Goal: Task Accomplishment & Management: Use online tool/utility

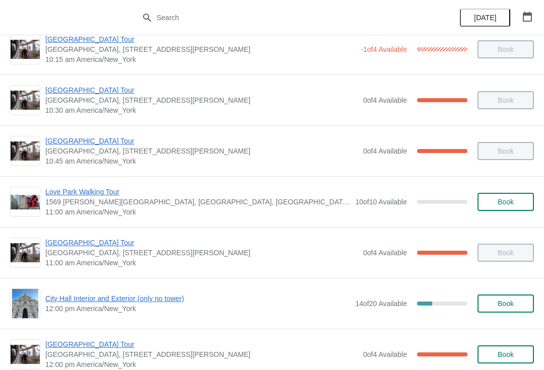
scroll to position [228, 0]
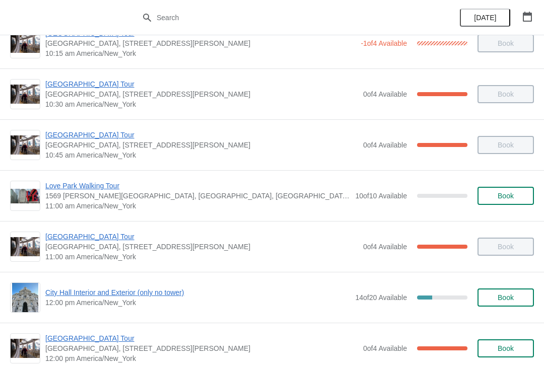
click at [167, 296] on span "City Hall Interior and Exterior (only no tower)" at bounding box center [197, 293] width 305 height 10
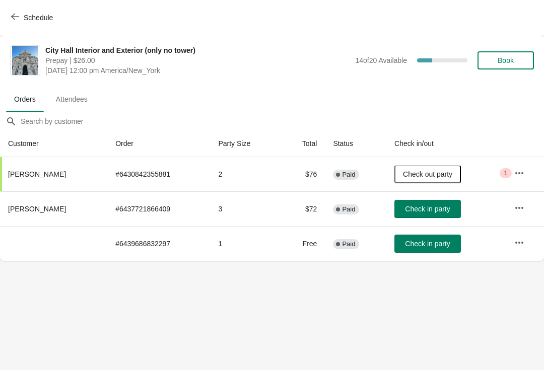
click at [516, 59] on span "Book" at bounding box center [505, 60] width 38 height 8
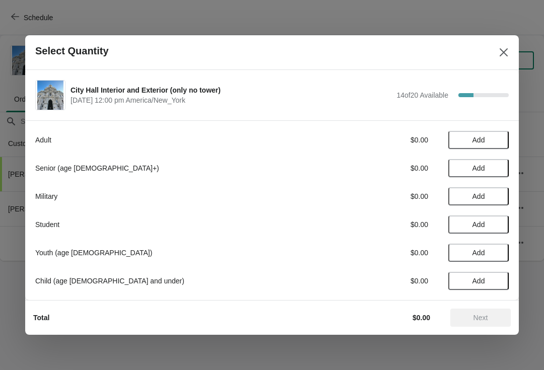
click at [499, 137] on span "Add" at bounding box center [478, 140] width 42 height 8
click at [498, 222] on span "Add" at bounding box center [478, 225] width 42 height 8
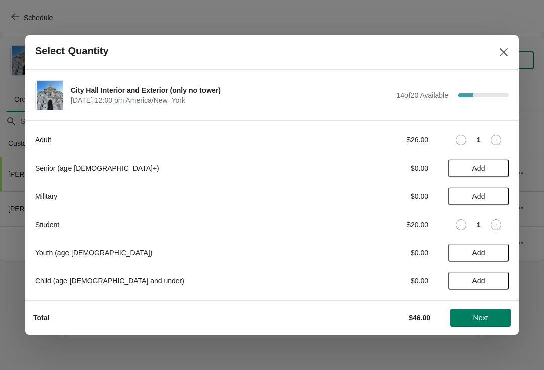
click at [482, 314] on span "Next" at bounding box center [480, 318] width 15 height 8
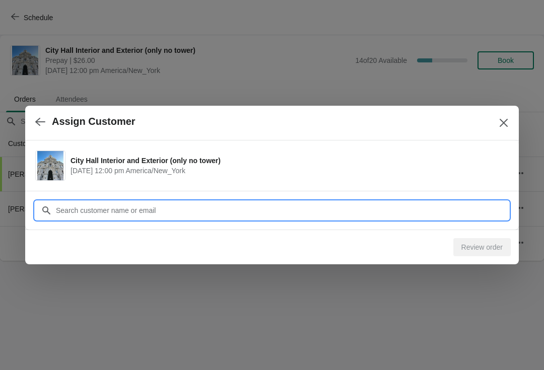
click at [143, 207] on input "Customer" at bounding box center [281, 210] width 453 height 18
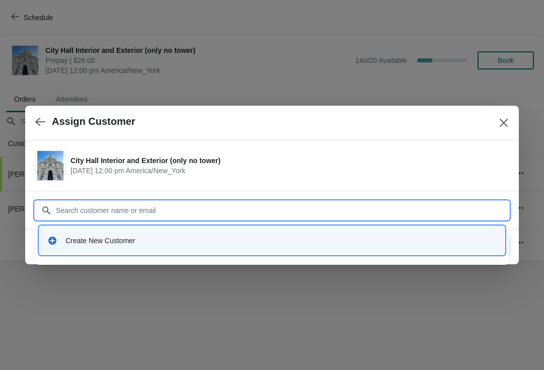
click at [208, 229] on div "Create New Customer" at bounding box center [271, 240] width 465 height 29
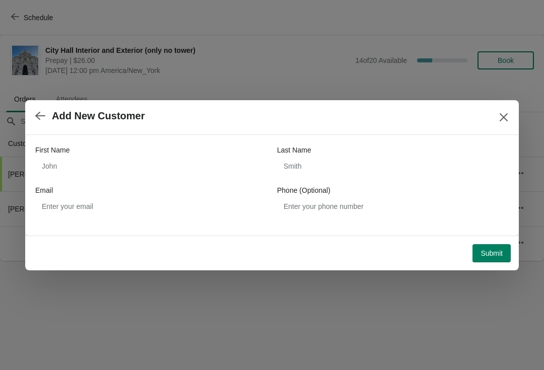
click at [511, 116] on button "Close" at bounding box center [503, 117] width 18 height 18
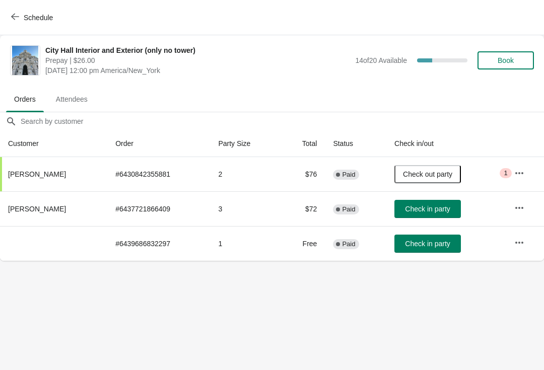
click at [23, 6] on div "Schedule" at bounding box center [272, 17] width 544 height 35
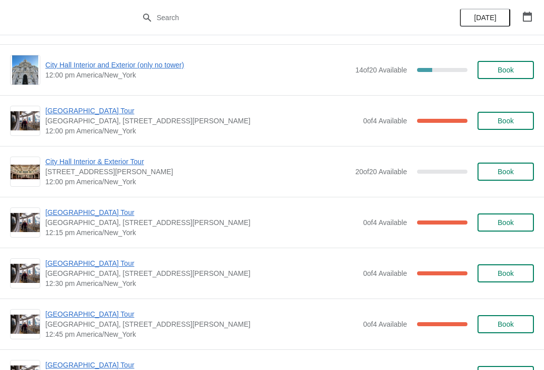
scroll to position [458, 0]
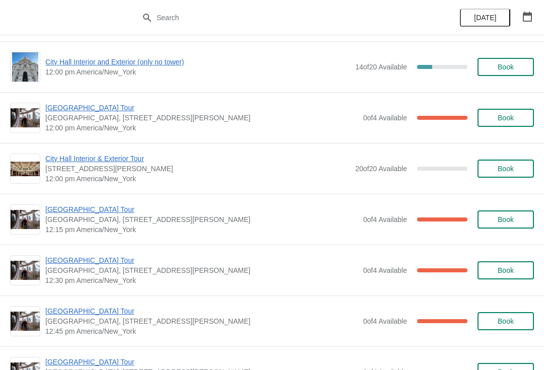
click at [94, 214] on span "[GEOGRAPHIC_DATA] Tour" at bounding box center [201, 209] width 313 height 10
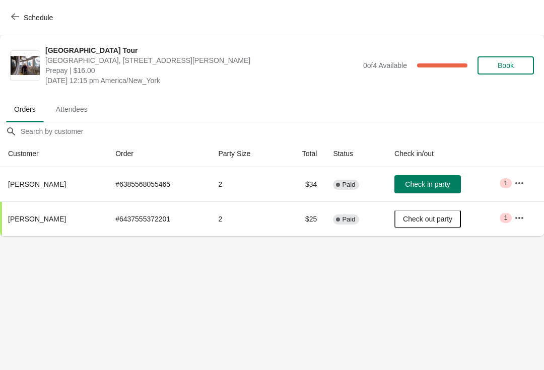
scroll to position [0, 0]
click at [17, 12] on button "Schedule" at bounding box center [33, 18] width 56 height 18
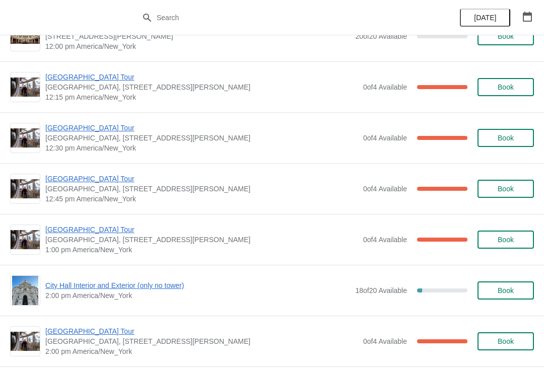
scroll to position [593, 0]
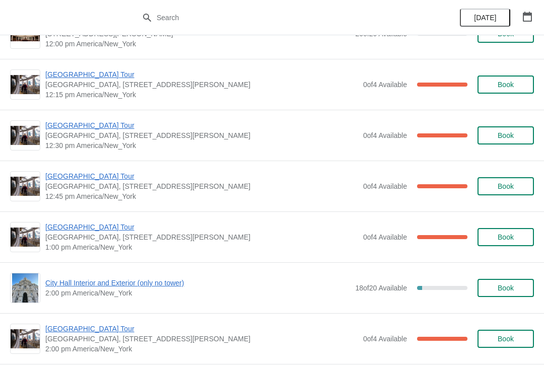
click at [85, 220] on div "[GEOGRAPHIC_DATA] [GEOGRAPHIC_DATA], [STREET_ADDRESS][PERSON_NAME] 1:00 pm [GEO…" at bounding box center [272, 236] width 544 height 51
click at [87, 223] on span "[GEOGRAPHIC_DATA] Tour" at bounding box center [201, 227] width 313 height 10
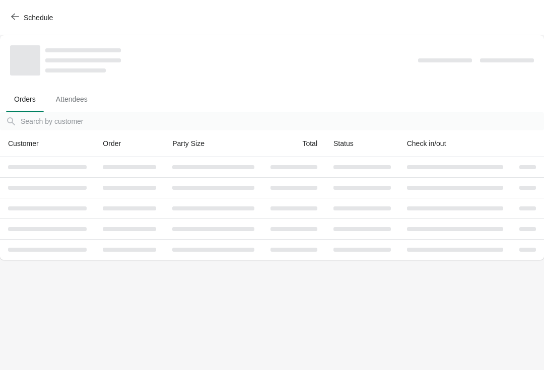
scroll to position [0, 0]
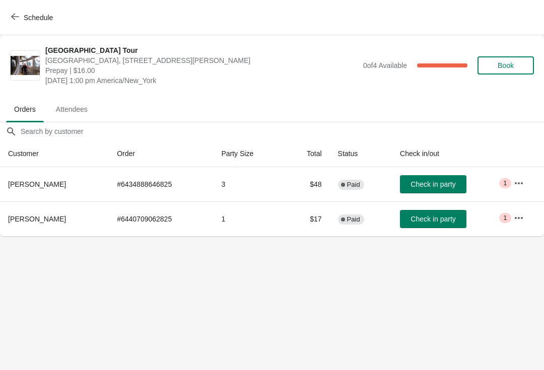
click at [439, 213] on button "Check in party" at bounding box center [433, 219] width 66 height 18
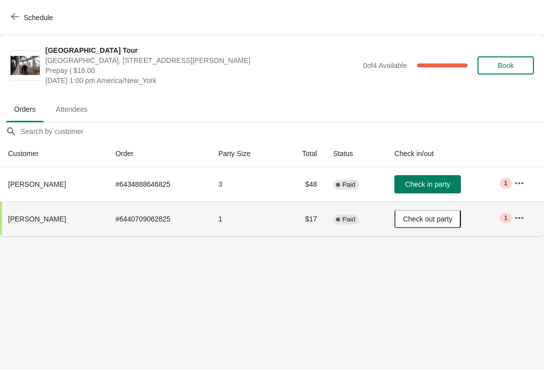
click at [20, 23] on button "Schedule" at bounding box center [33, 18] width 56 height 18
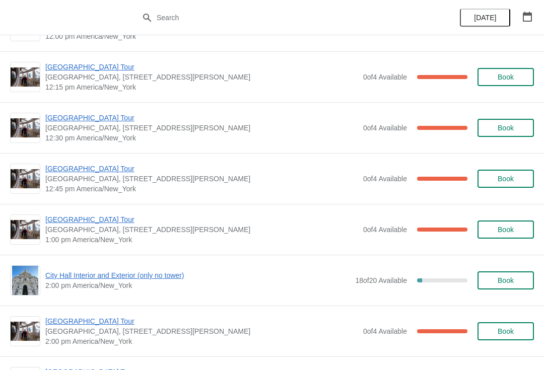
scroll to position [606, 0]
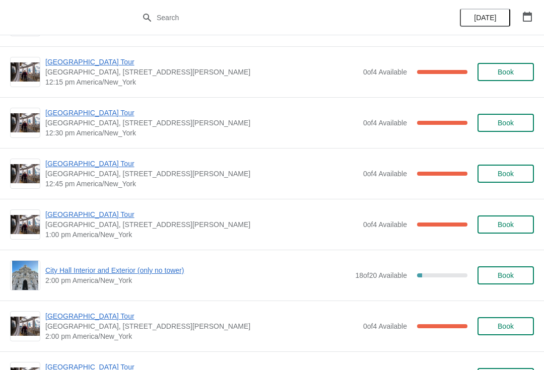
click at [67, 165] on span "[GEOGRAPHIC_DATA] Tour" at bounding box center [201, 164] width 313 height 10
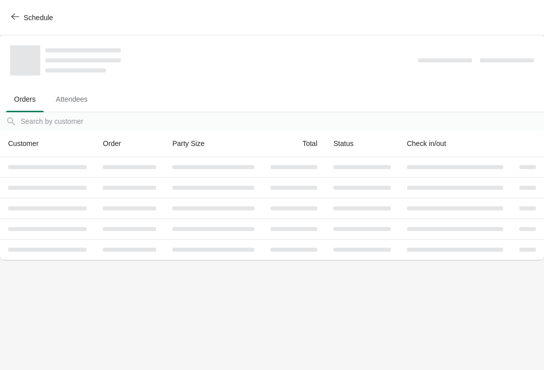
scroll to position [0, 0]
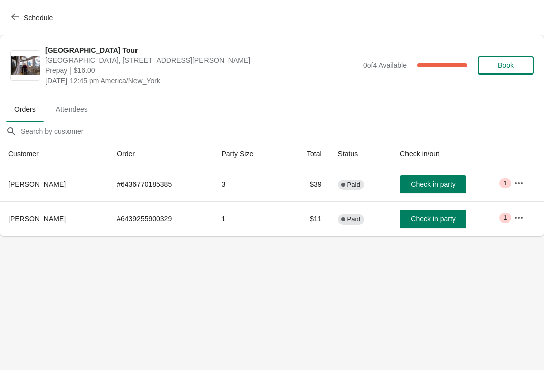
click at [437, 182] on span "Check in party" at bounding box center [432, 184] width 45 height 8
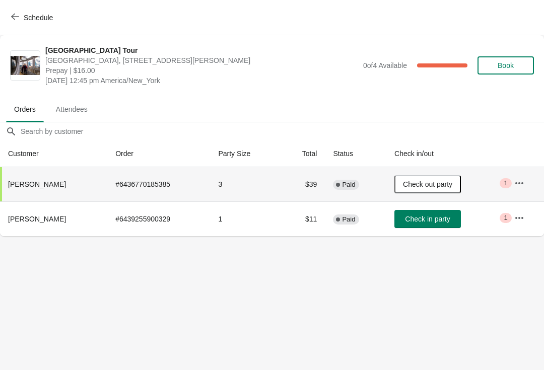
click at [29, 18] on span "Schedule" at bounding box center [38, 18] width 29 height 8
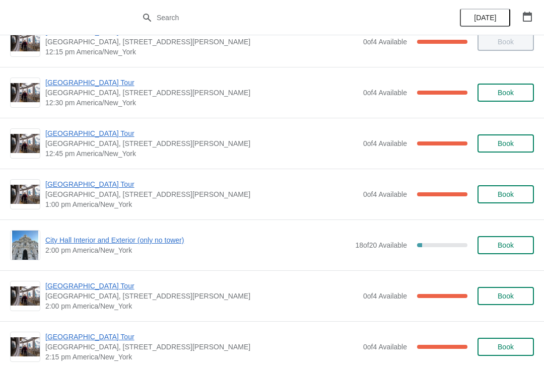
scroll to position [638, 0]
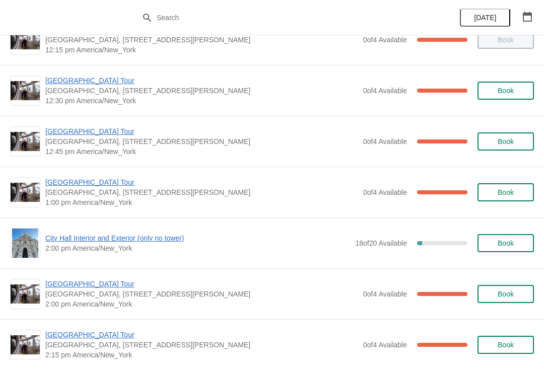
click at [85, 124] on div "[GEOGRAPHIC_DATA] [GEOGRAPHIC_DATA], [STREET_ADDRESS][PERSON_NAME] 12:45 pm [GE…" at bounding box center [272, 141] width 544 height 51
click at [76, 132] on span "[GEOGRAPHIC_DATA] Tour" at bounding box center [201, 131] width 313 height 10
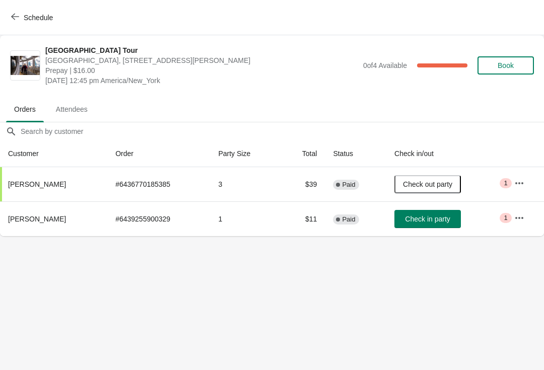
scroll to position [0, 0]
click at [441, 223] on span "Check in party" at bounding box center [427, 219] width 45 height 8
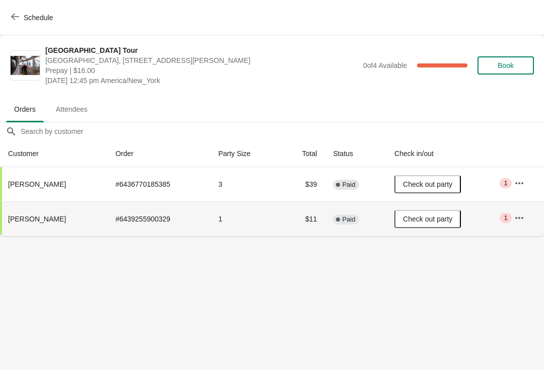
click at [22, 22] on button "Schedule" at bounding box center [33, 18] width 56 height 18
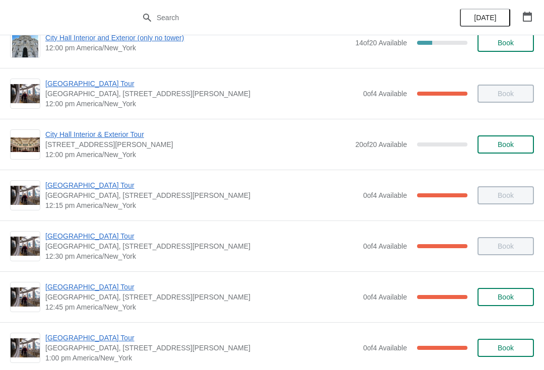
scroll to position [568, 0]
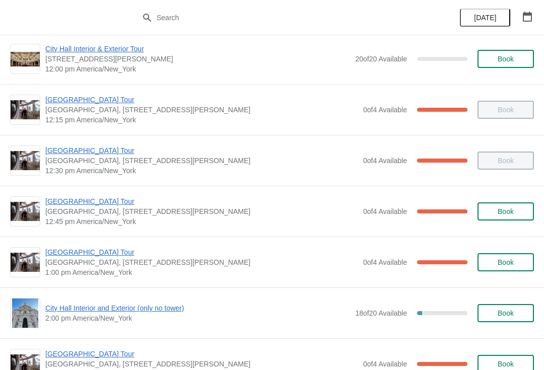
click at [109, 254] on span "[GEOGRAPHIC_DATA] Tour" at bounding box center [201, 252] width 313 height 10
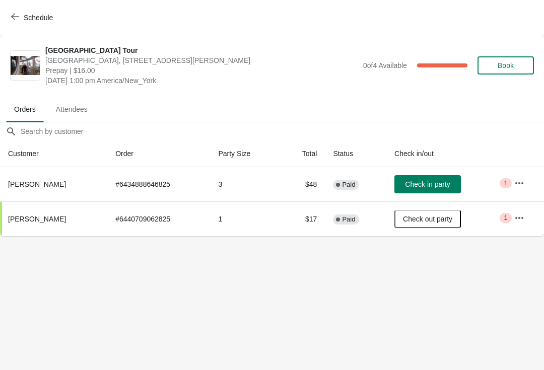
scroll to position [0, 0]
click at [3, 19] on div "Schedule" at bounding box center [272, 17] width 544 height 35
click at [17, 13] on icon "button" at bounding box center [15, 17] width 8 height 8
